Goal: Check status: Check status

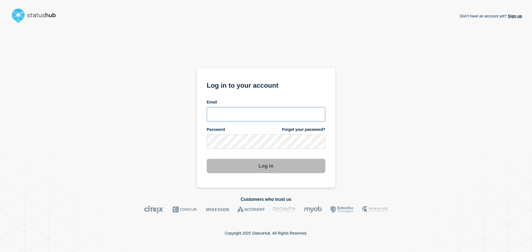
type input "[PERSON_NAME][EMAIL_ADDRESS][DOMAIN_NAME]"
click at [285, 164] on button "Log in" at bounding box center [266, 166] width 119 height 14
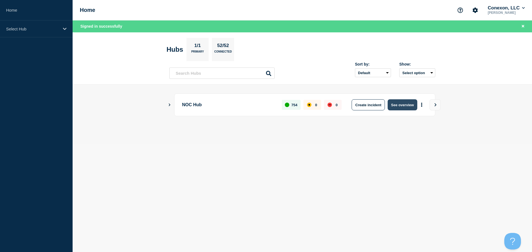
click at [407, 107] on button "See overview" at bounding box center [401, 104] width 29 height 11
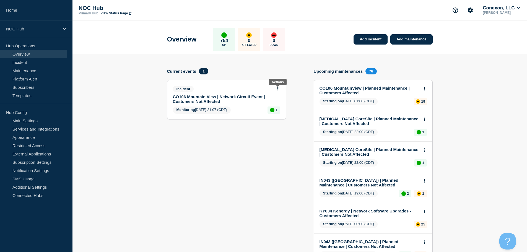
click at [279, 88] on icon at bounding box center [277, 89] width 1 height 4
click at [280, 102] on link "View incident" at bounding box center [275, 102] width 23 height 4
